Goal: Find specific page/section: Find specific page/section

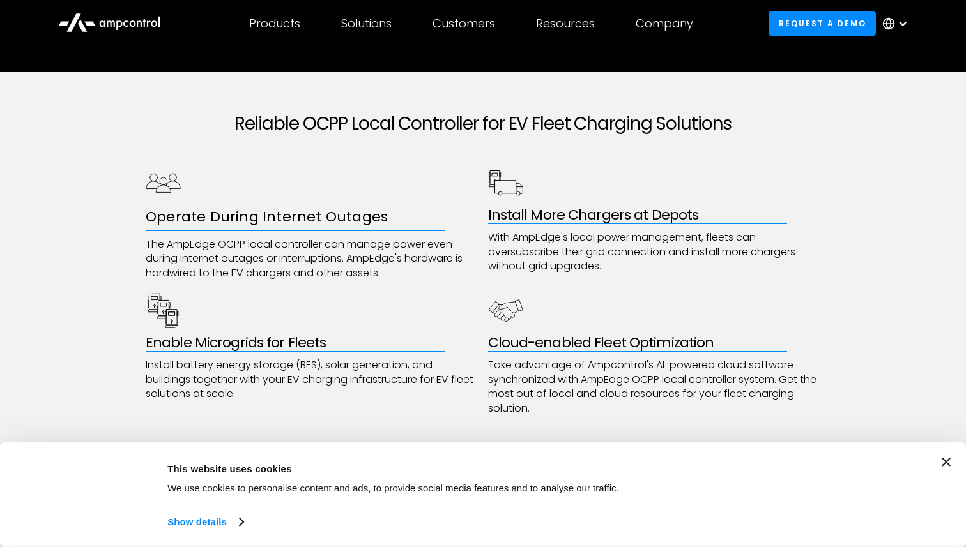
scroll to position [596, 0]
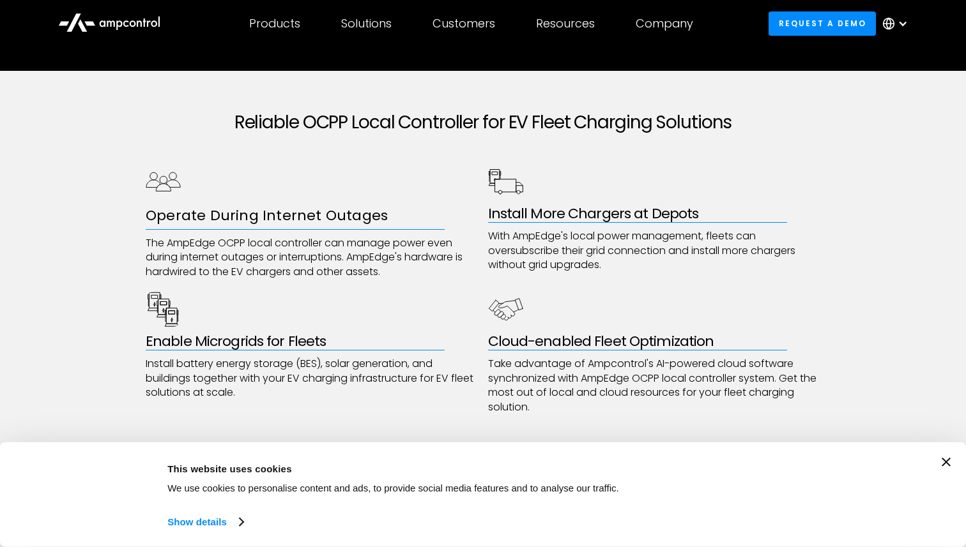
click at [127, 30] on icon at bounding box center [109, 21] width 102 height 31
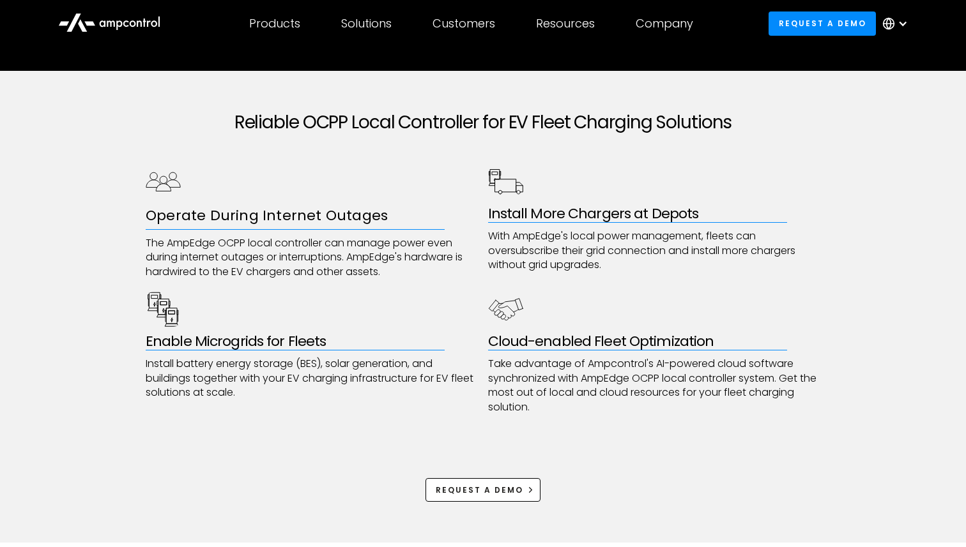
click at [123, 20] on icon at bounding box center [109, 21] width 102 height 31
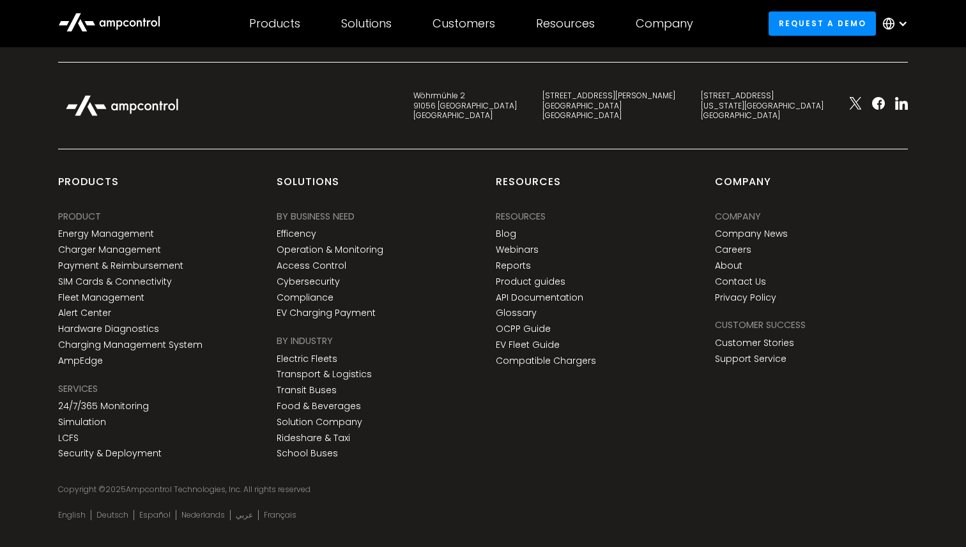
scroll to position [4772, 0]
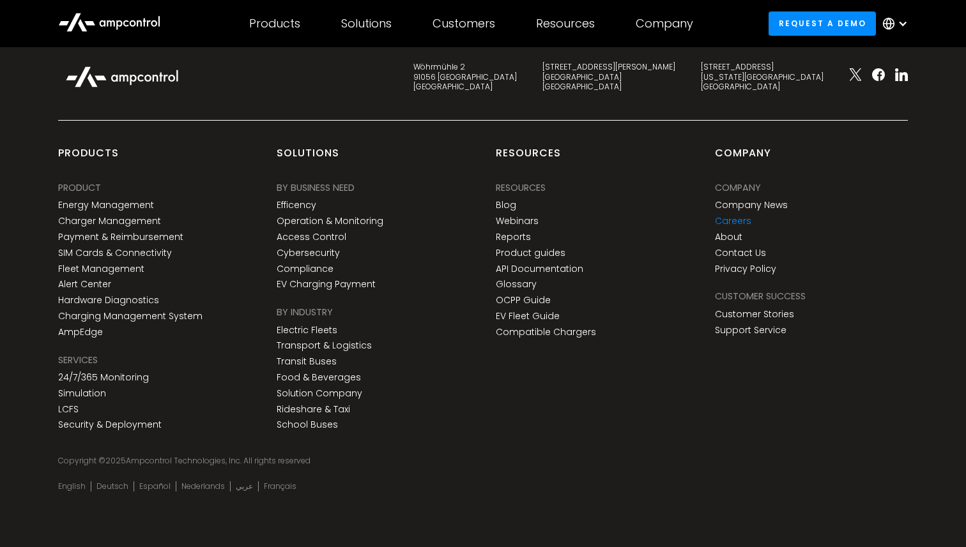
click at [740, 223] on link "Careers" at bounding box center [733, 221] width 36 height 11
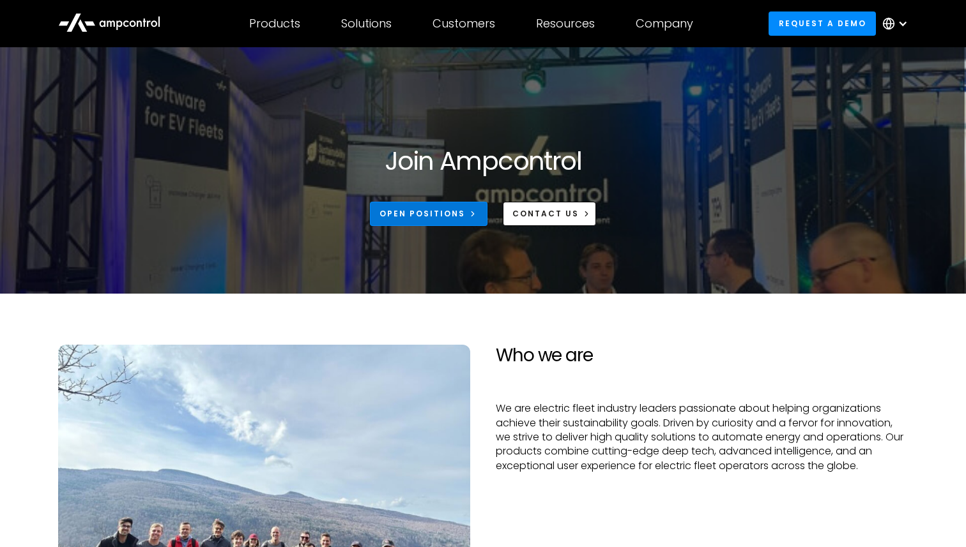
click at [437, 209] on div "Open Positions" at bounding box center [422, 213] width 86 height 11
